Goal: Task Accomplishment & Management: Manage account settings

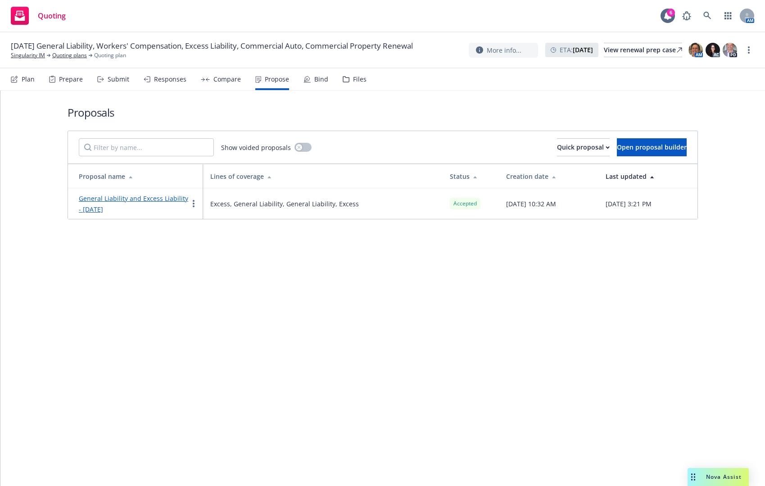
click at [531, 16] on div "Quoting 6 AM" at bounding box center [382, 16] width 765 height 32
